Goal: Information Seeking & Learning: Find specific page/section

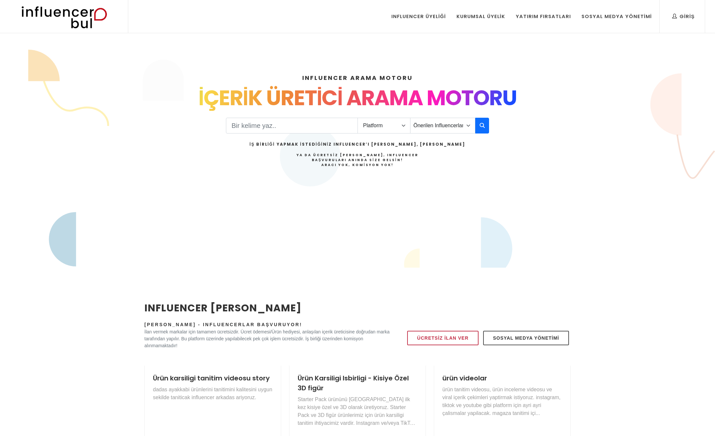
click at [284, 126] on input "Search" at bounding box center [292, 126] width 132 height 16
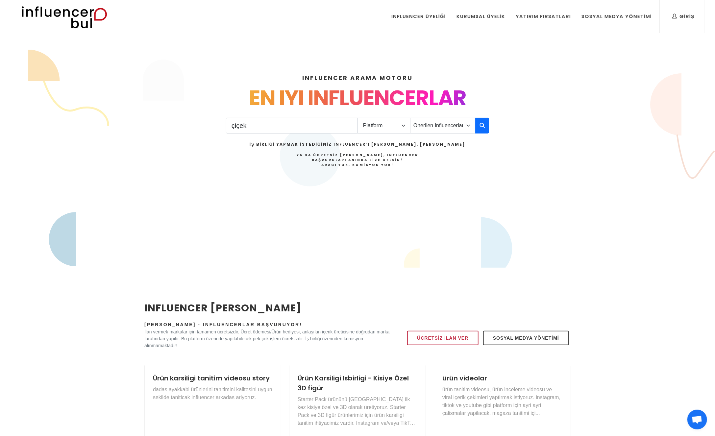
type input "çiçek"
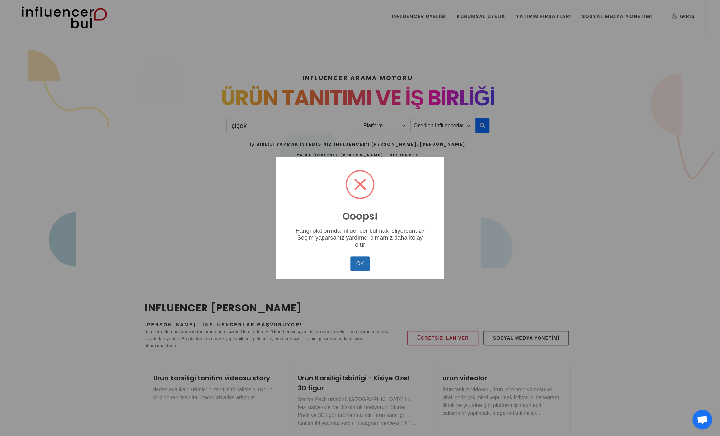
click at [363, 267] on button "OK" at bounding box center [360, 264] width 19 height 14
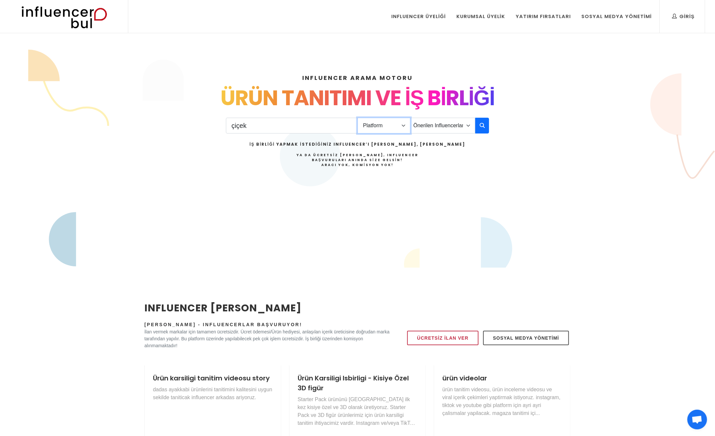
click at [398, 127] on select "Platform Instagram Facebook Youtube Tiktok Twitter Twitch" at bounding box center [384, 126] width 53 height 16
select select "1"
click at [358, 118] on select "Platform Instagram Facebook Youtube Tiktok Twitter Twitch" at bounding box center [384, 126] width 53 height 16
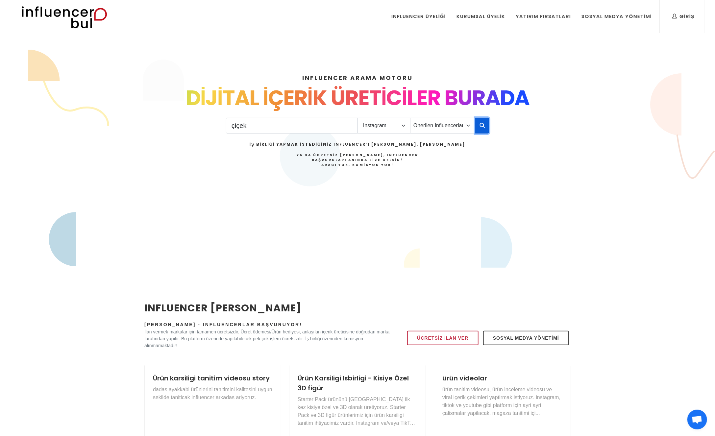
click at [484, 127] on icon "button" at bounding box center [482, 125] width 5 height 8
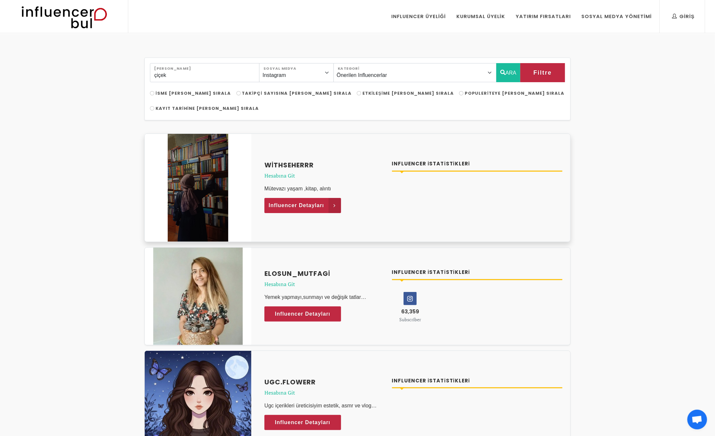
click at [321, 201] on span "Influencer Detayları" at bounding box center [297, 206] width 56 height 10
